Goal: Task Accomplishment & Management: Manage account settings

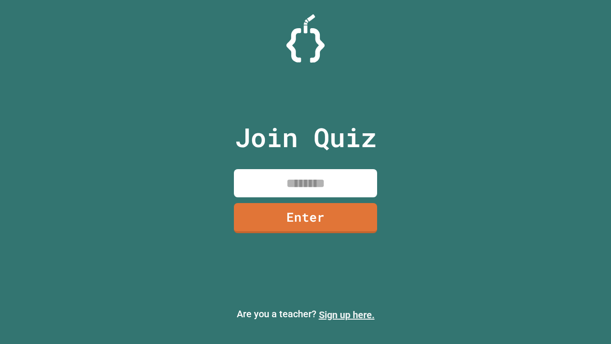
click at [347, 315] on link "Sign up here." at bounding box center [347, 314] width 56 height 11
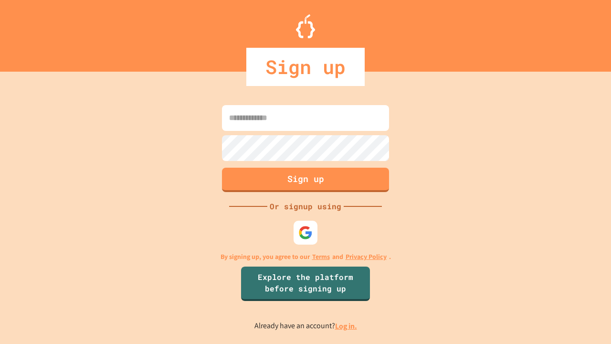
click at [347, 326] on link "Log in." at bounding box center [346, 326] width 22 height 10
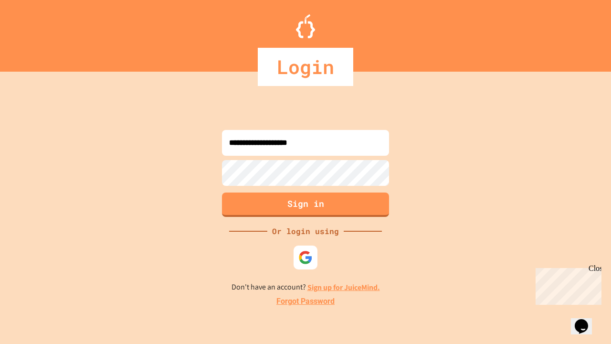
type input "**********"
